Goal: Task Accomplishment & Management: Manage account settings

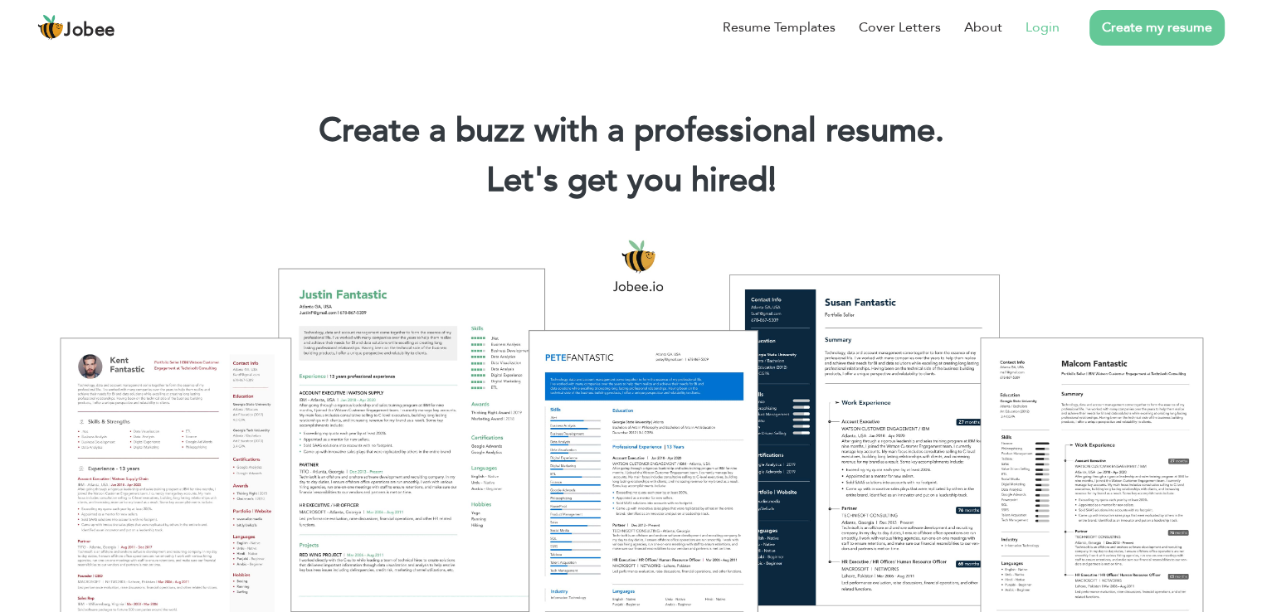
click at [1045, 30] on link "Login" at bounding box center [1042, 27] width 34 height 20
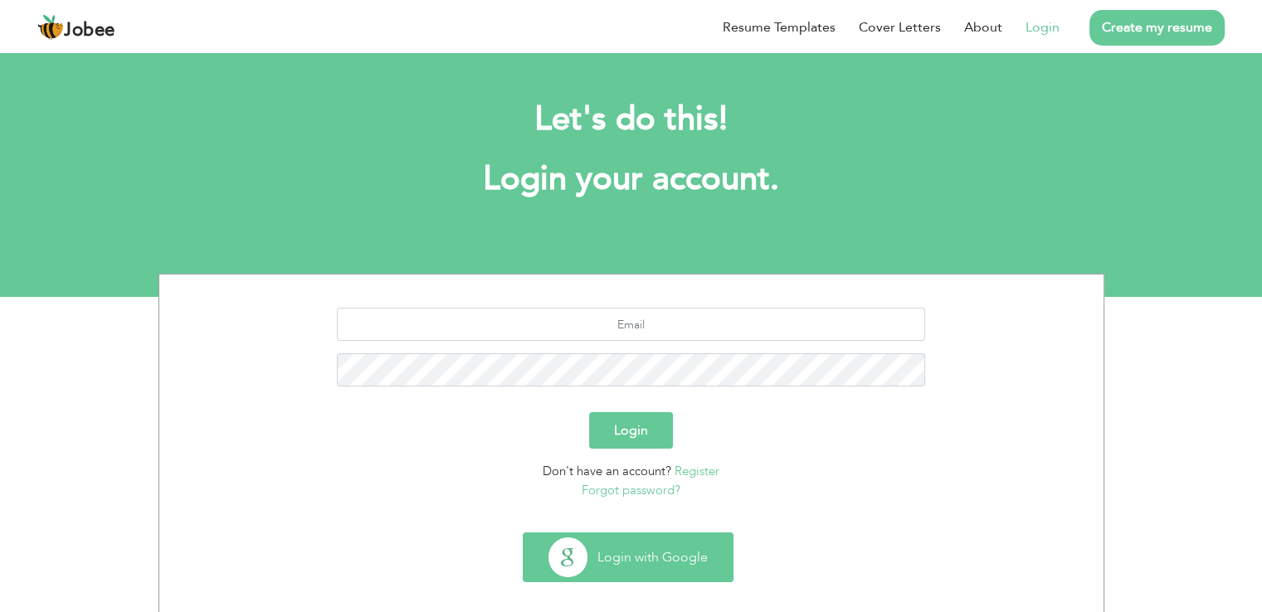
click at [635, 555] on button "Login with Google" at bounding box center [627, 557] width 209 height 48
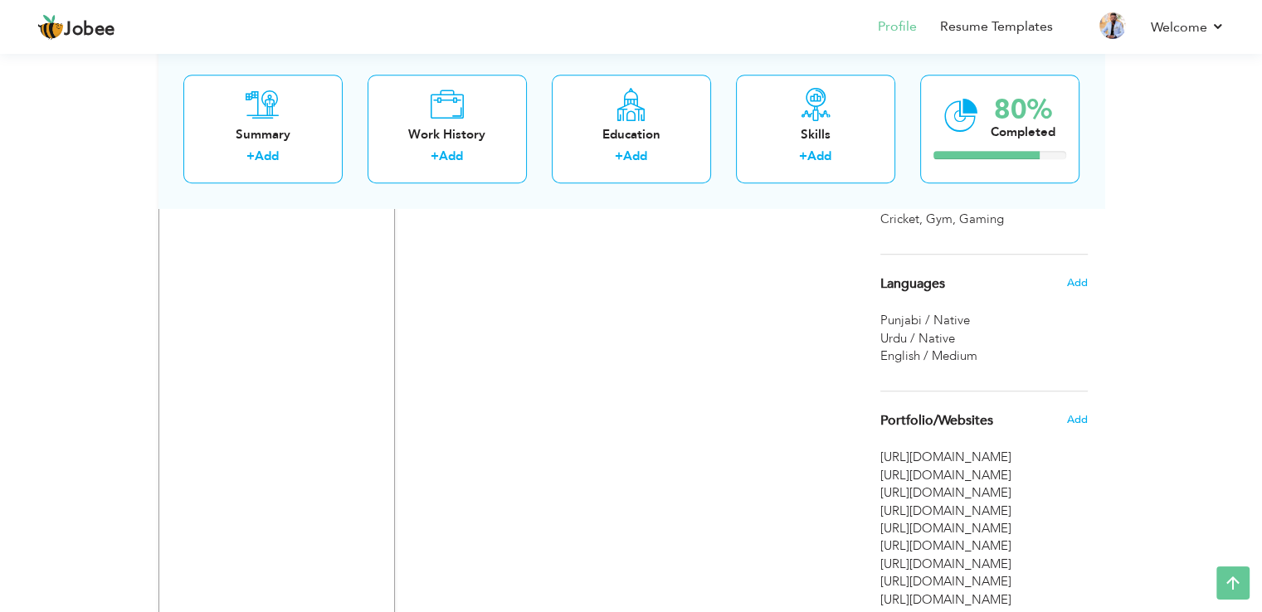
scroll to position [1364, 0]
